Goal: Feedback & Contribution: Leave review/rating

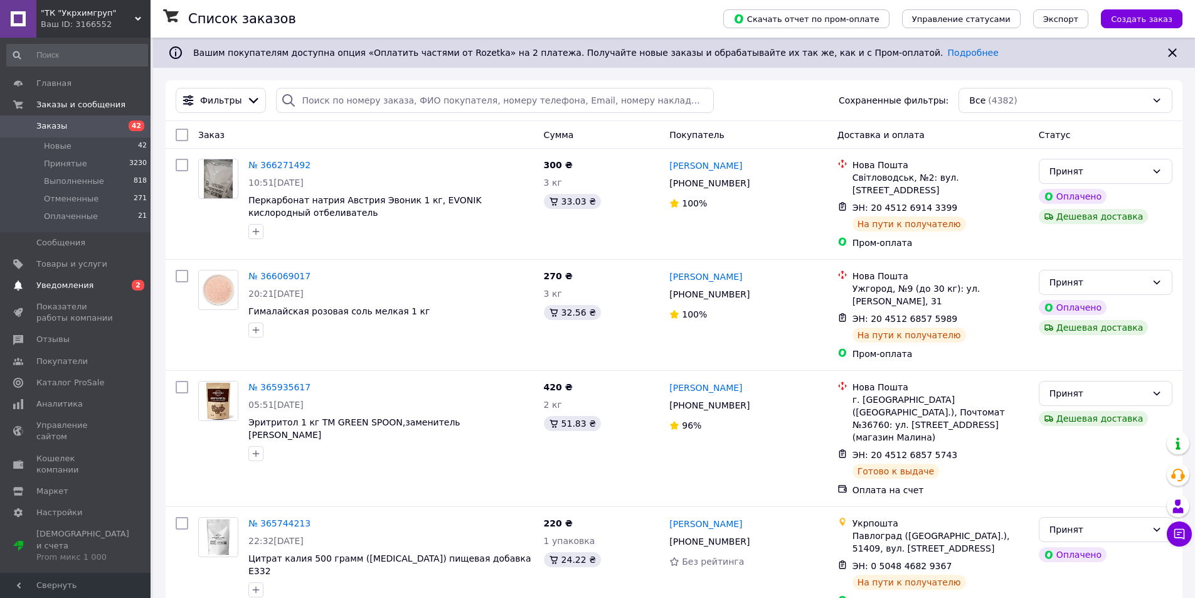
click at [54, 289] on span "Уведомления" at bounding box center [64, 285] width 57 height 11
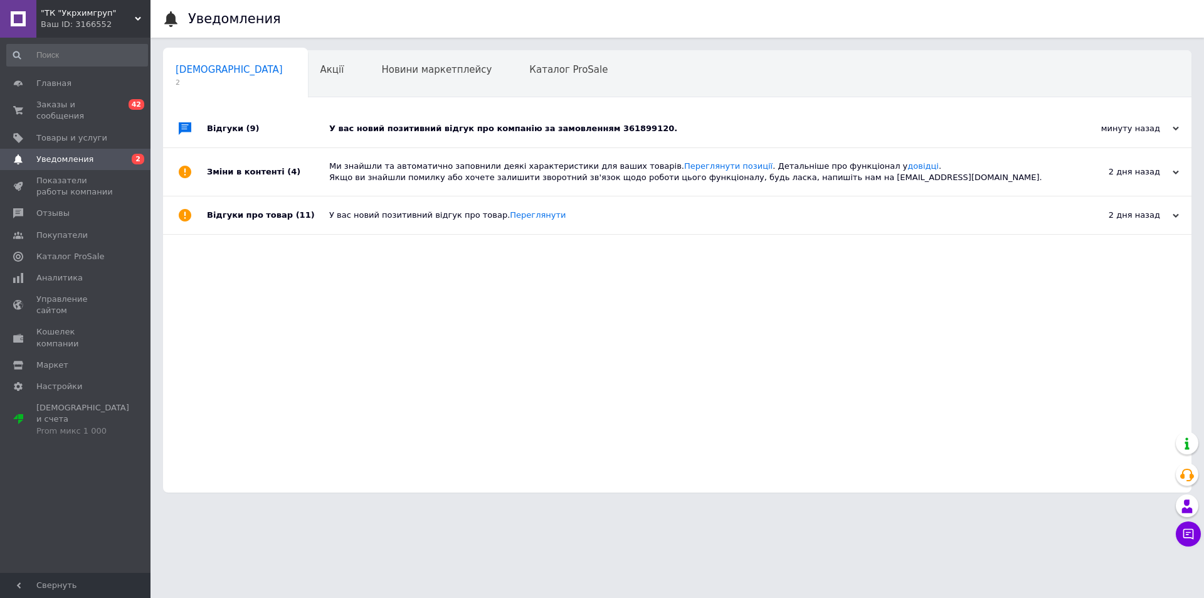
click at [527, 128] on div "У вас новий позитивний відгук про компанію за замовленням 361899120." at bounding box center [691, 128] width 724 height 11
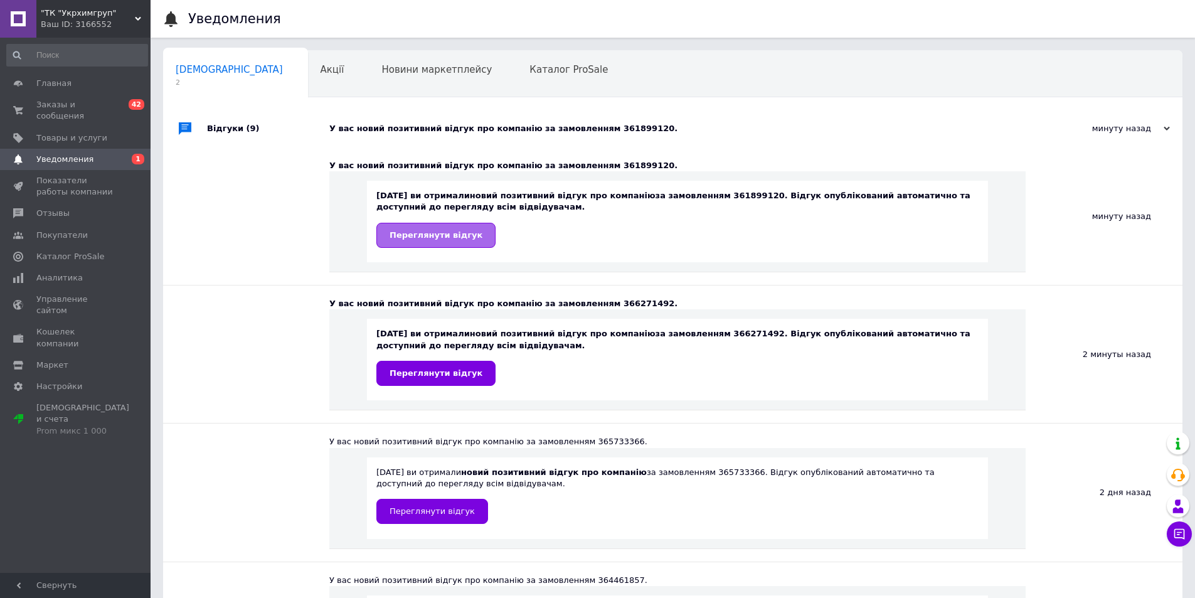
click at [420, 237] on span "Переглянути відгук" at bounding box center [435, 234] width 93 height 9
click at [54, 208] on span "Отзывы" at bounding box center [52, 213] width 33 height 11
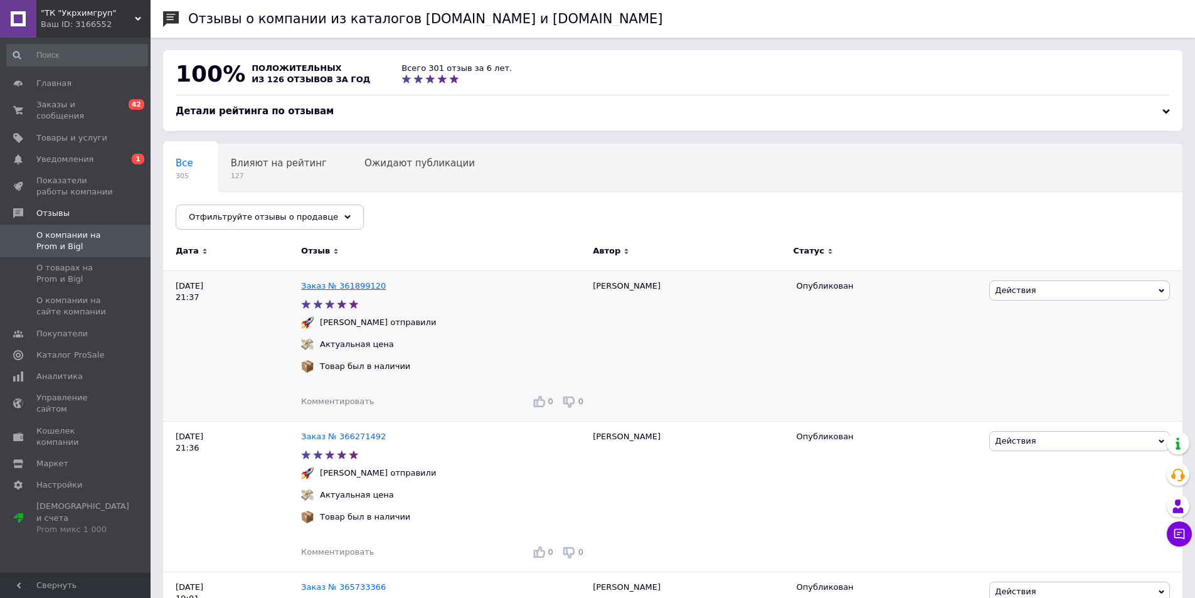
click at [341, 285] on link "Заказ № 361899120" at bounding box center [343, 285] width 85 height 9
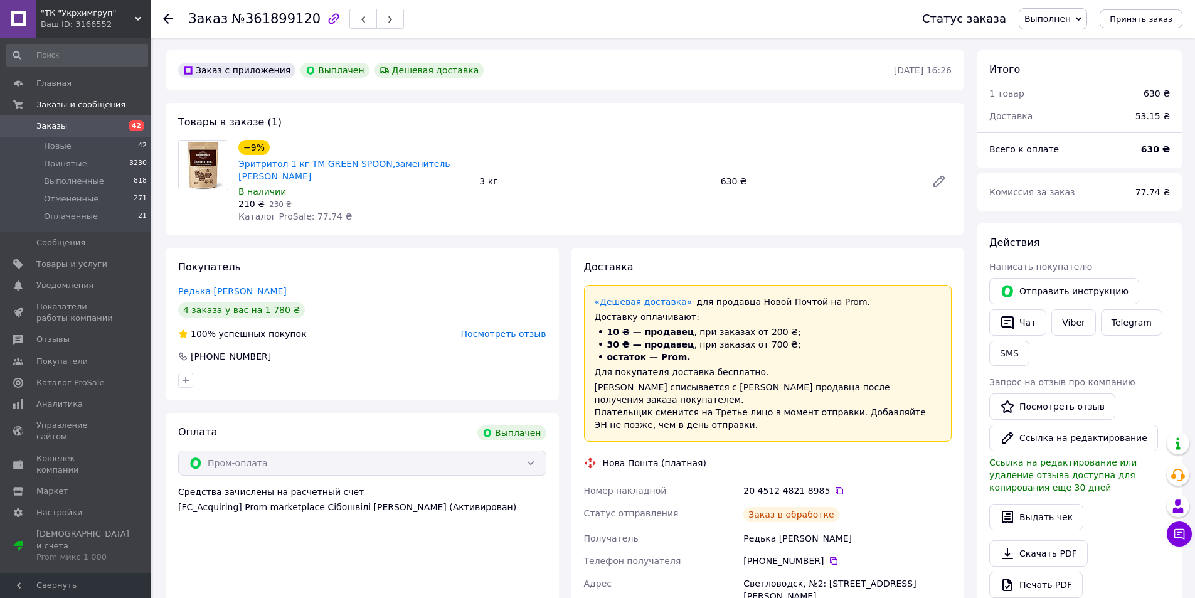
scroll to position [10, 0]
click at [197, 289] on link "Редька [PERSON_NAME]" at bounding box center [232, 291] width 109 height 10
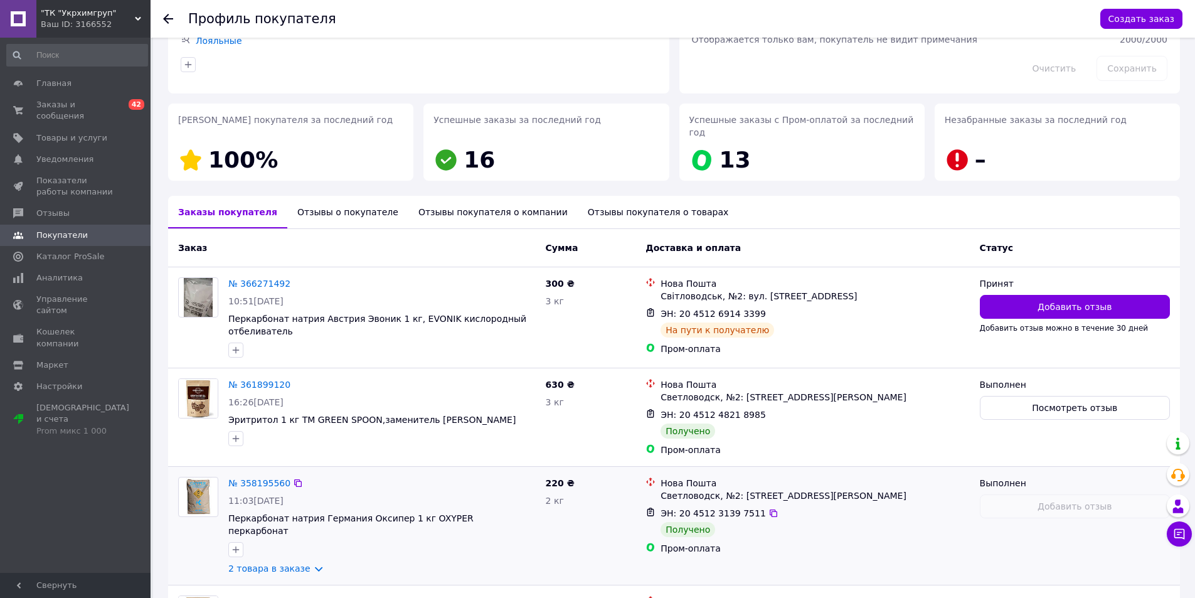
scroll to position [188, 0]
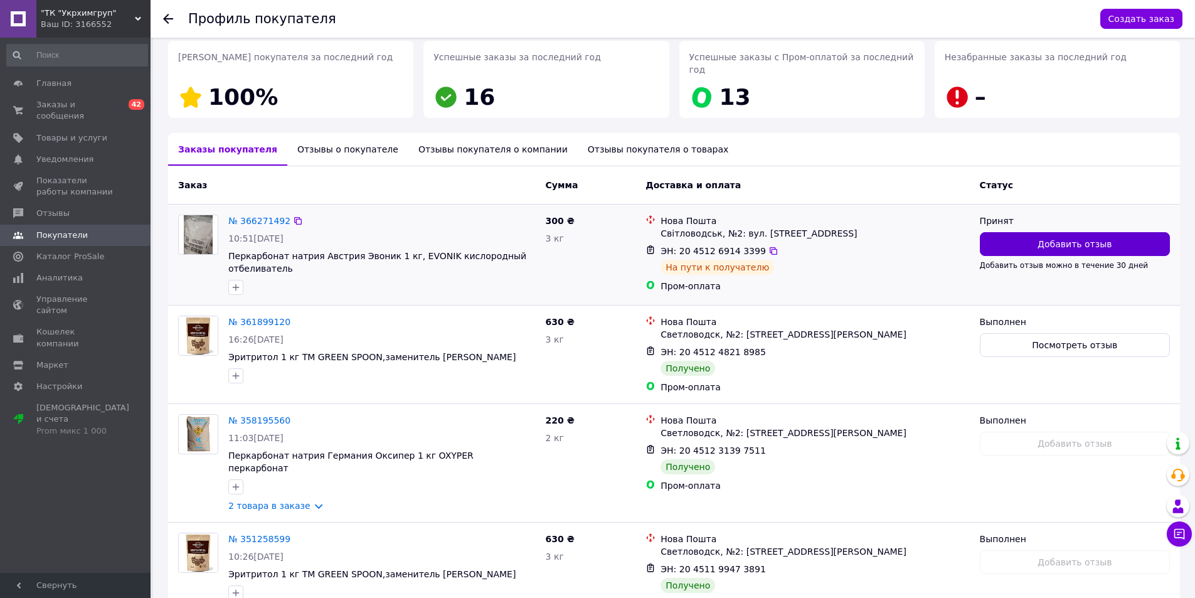
click at [1076, 238] on span "Добавить отзыв" at bounding box center [1074, 244] width 74 height 13
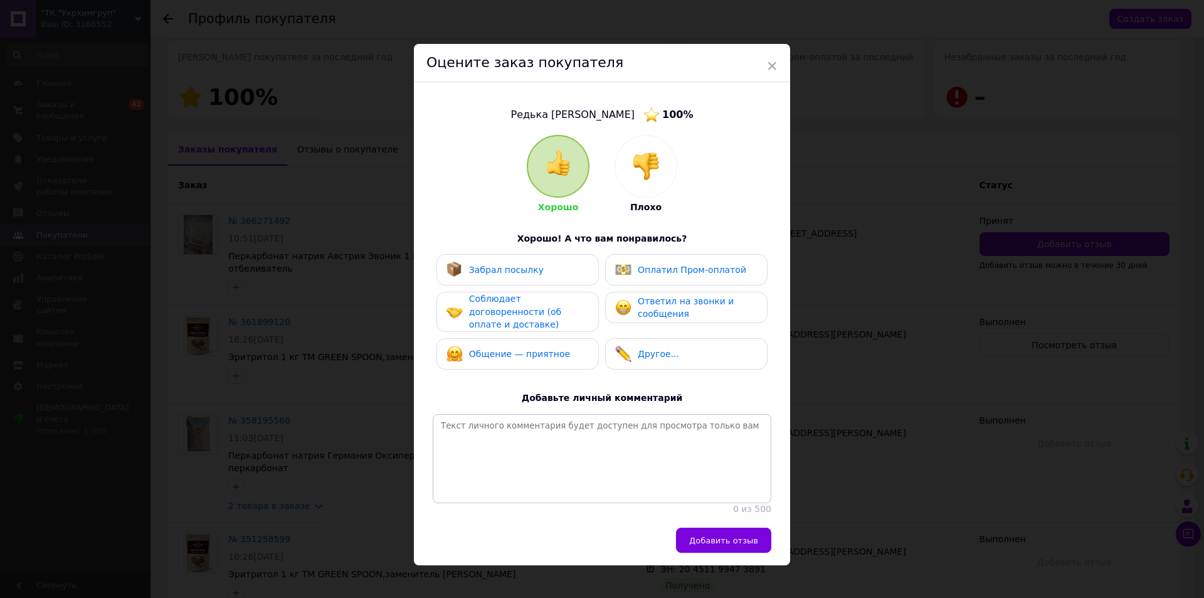
click at [469, 265] on span "Забрал посылку" at bounding box center [506, 270] width 75 height 10
click at [492, 305] on span "Соблюдает договоренности (об оплате и доставке)" at bounding box center [515, 312] width 92 height 36
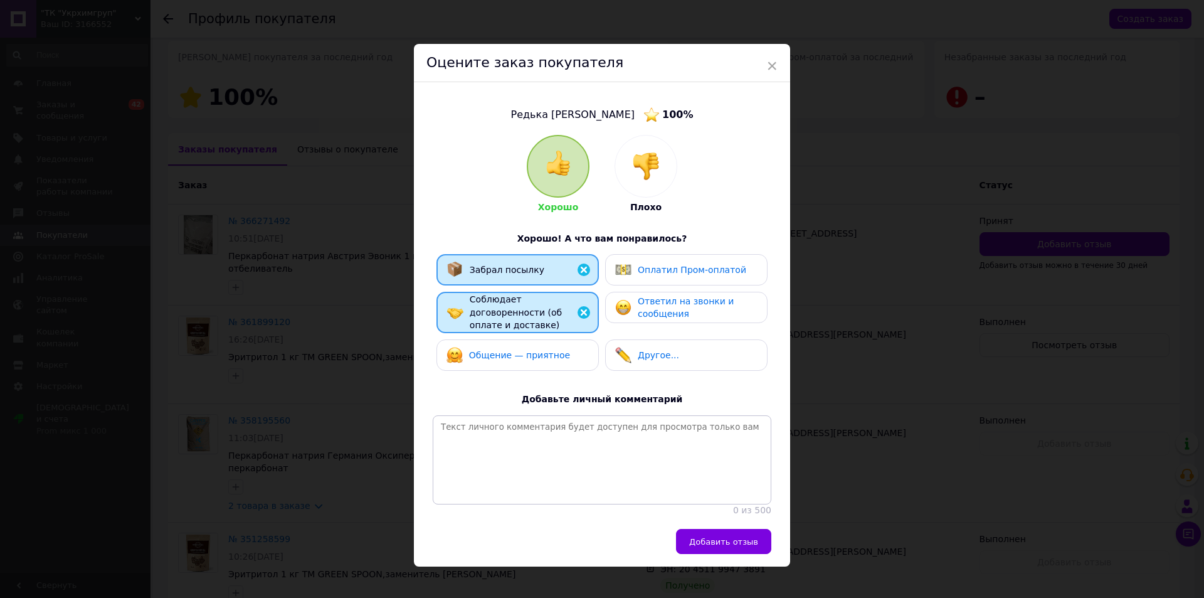
click at [492, 350] on span "Общение — приятное" at bounding box center [519, 355] width 101 height 10
click at [713, 268] on span "Оплатил Пром-оплатой" at bounding box center [692, 270] width 109 height 10
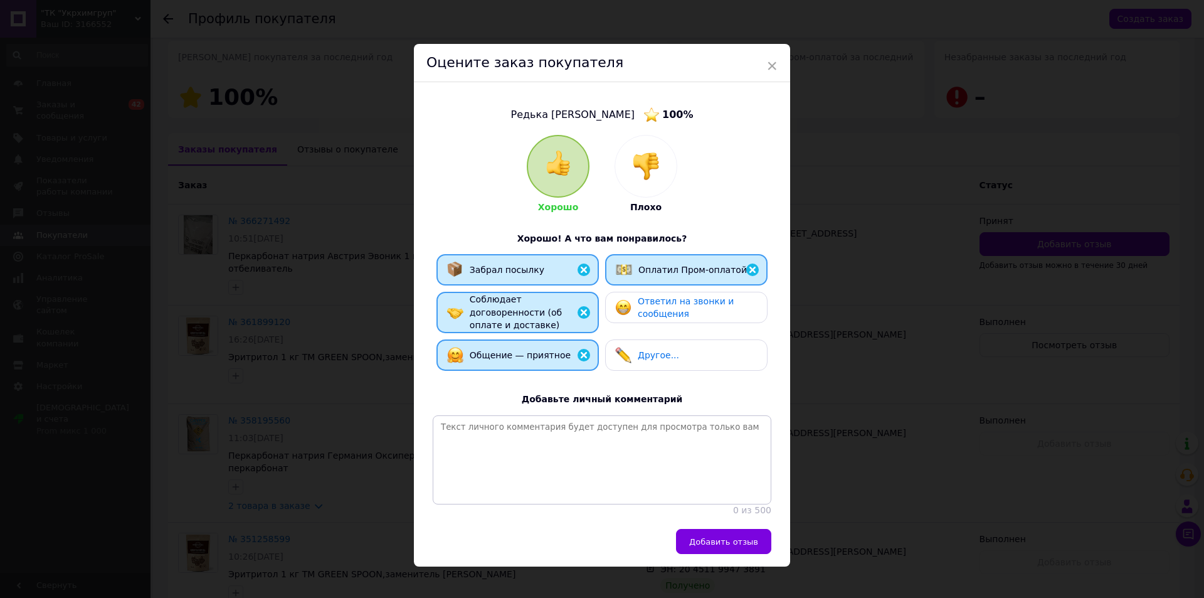
click at [696, 310] on div "Ответил на звонки и сообщения" at bounding box center [697, 308] width 119 height 26
drag, startPoint x: 734, startPoint y: 541, endPoint x: 887, endPoint y: 443, distance: 181.6
click at [735, 541] on span "Добавить отзыв" at bounding box center [723, 541] width 69 height 9
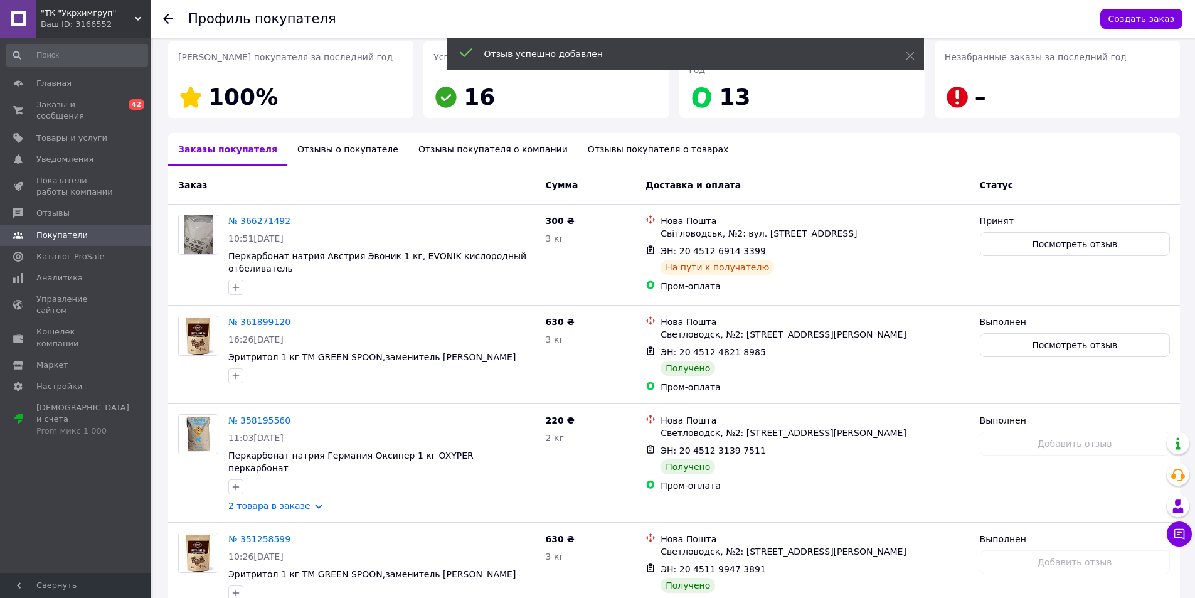
scroll to position [241, 0]
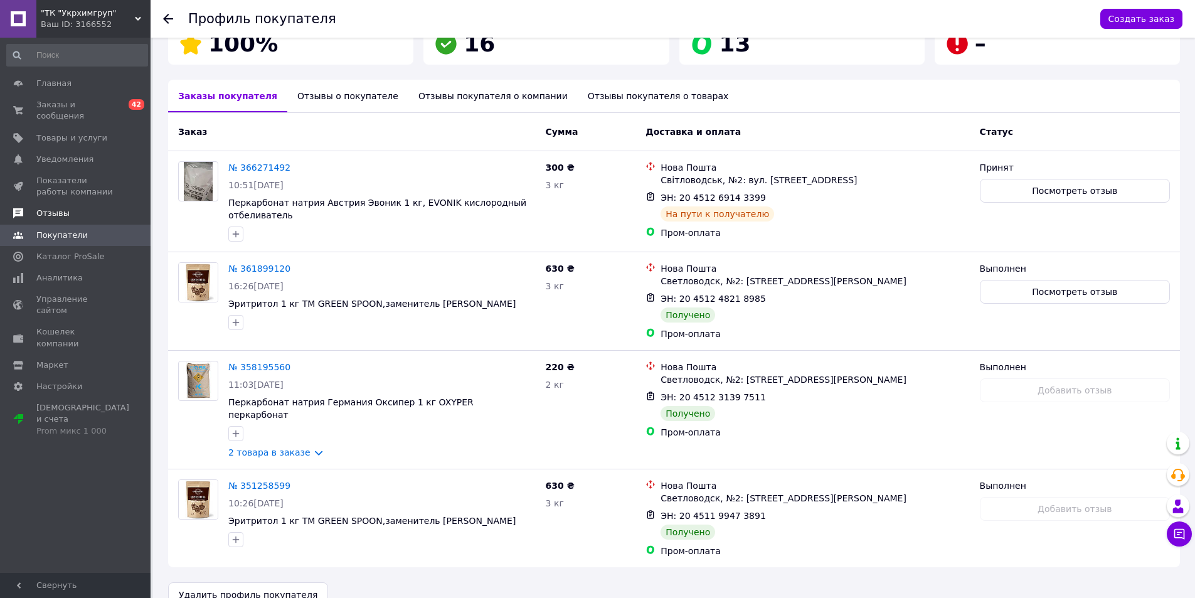
click at [58, 208] on span "Отзывы" at bounding box center [52, 213] width 33 height 11
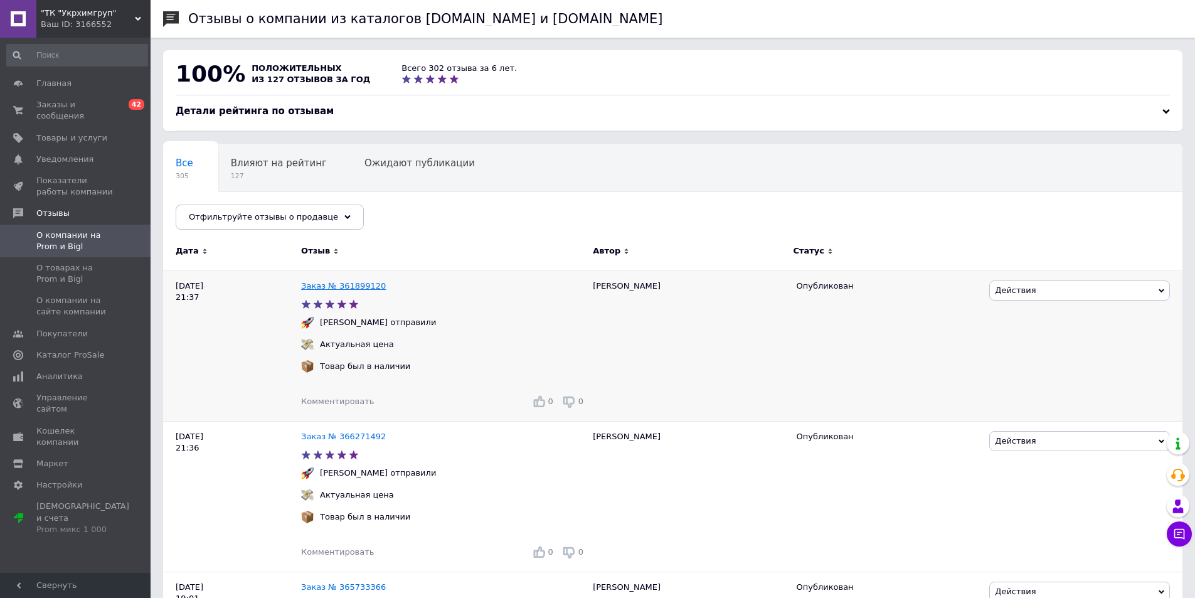
click at [361, 284] on link "Заказ № 361899120" at bounding box center [343, 285] width 85 height 9
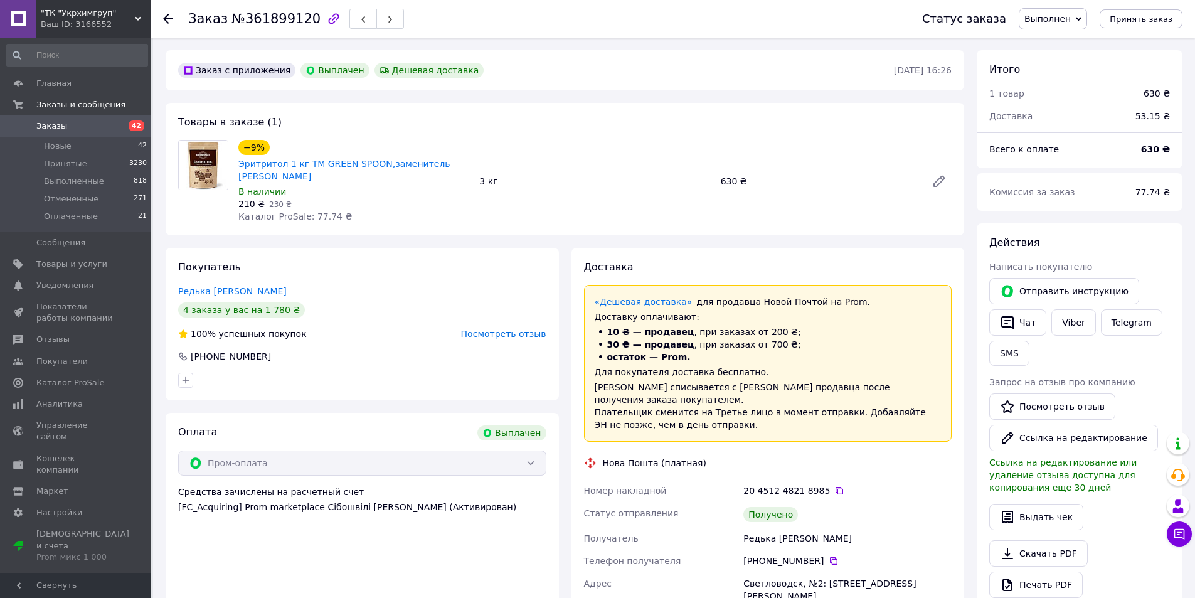
scroll to position [10, 0]
click at [198, 291] on link "Редька [PERSON_NAME]" at bounding box center [232, 291] width 109 height 10
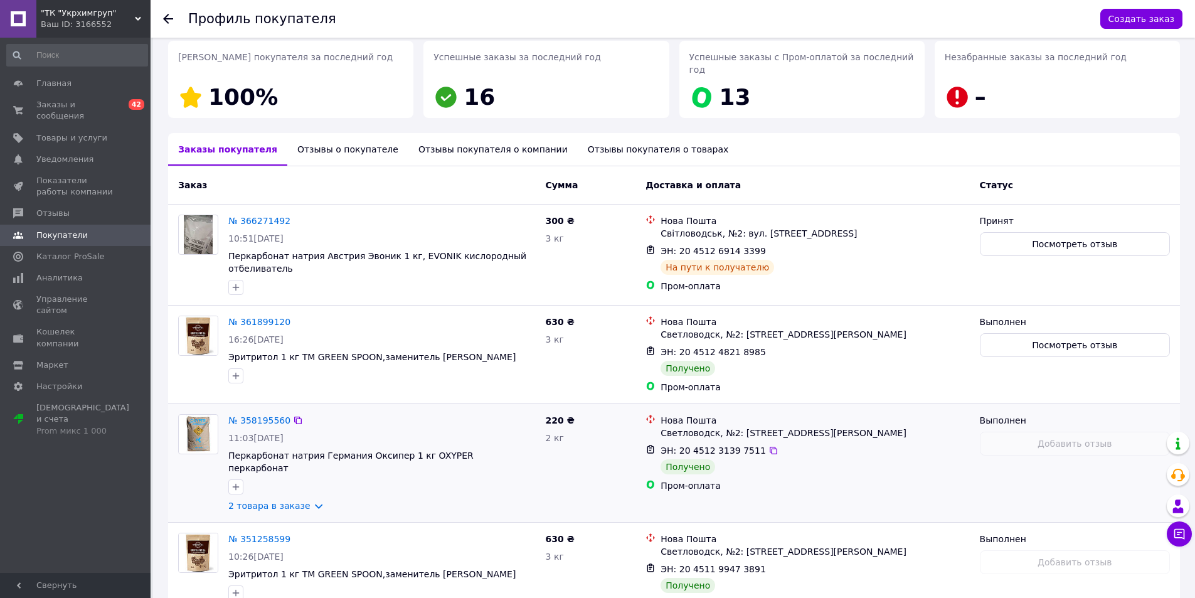
scroll to position [241, 0]
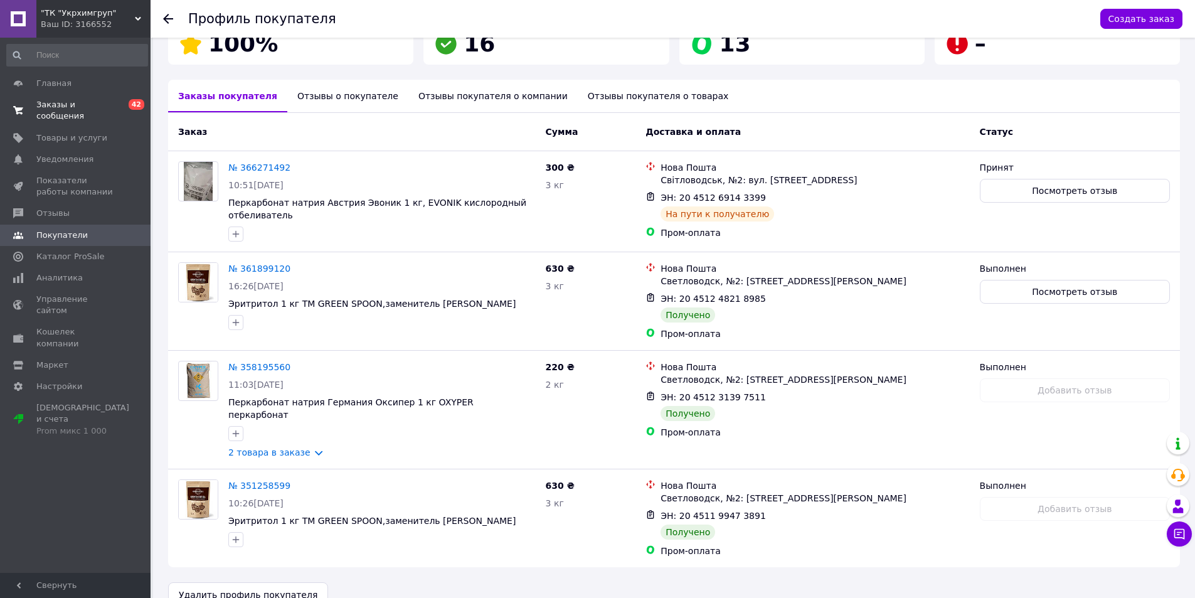
click at [77, 103] on span "Заказы и сообщения" at bounding box center [76, 110] width 80 height 23
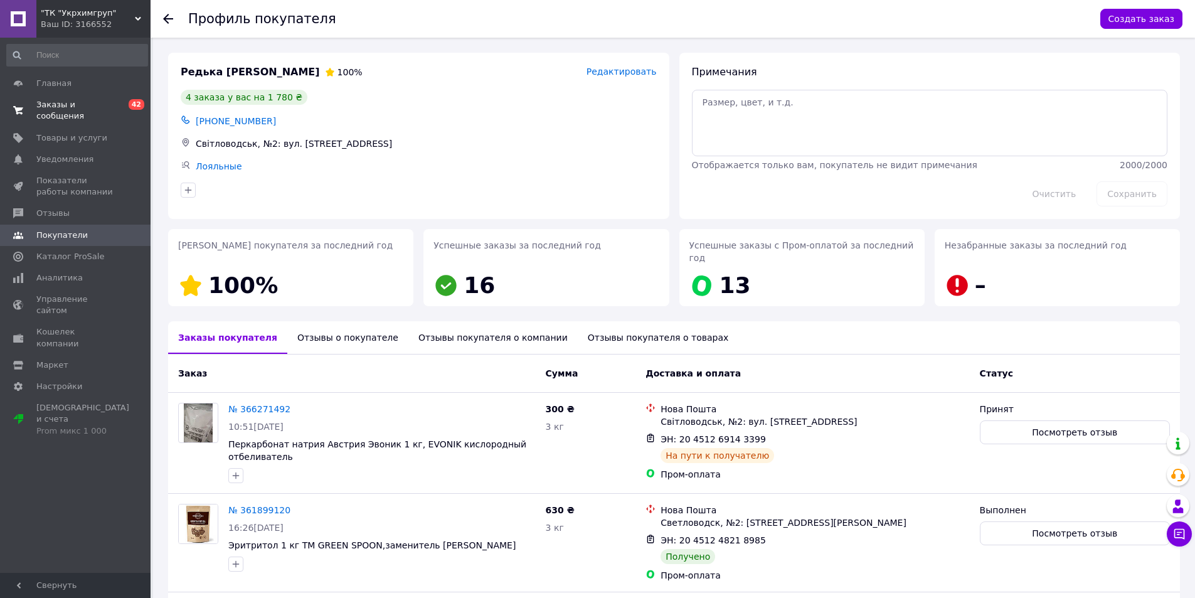
click at [57, 105] on span "Заказы и сообщения" at bounding box center [76, 110] width 80 height 23
